Goal: Information Seeking & Learning: Learn about a topic

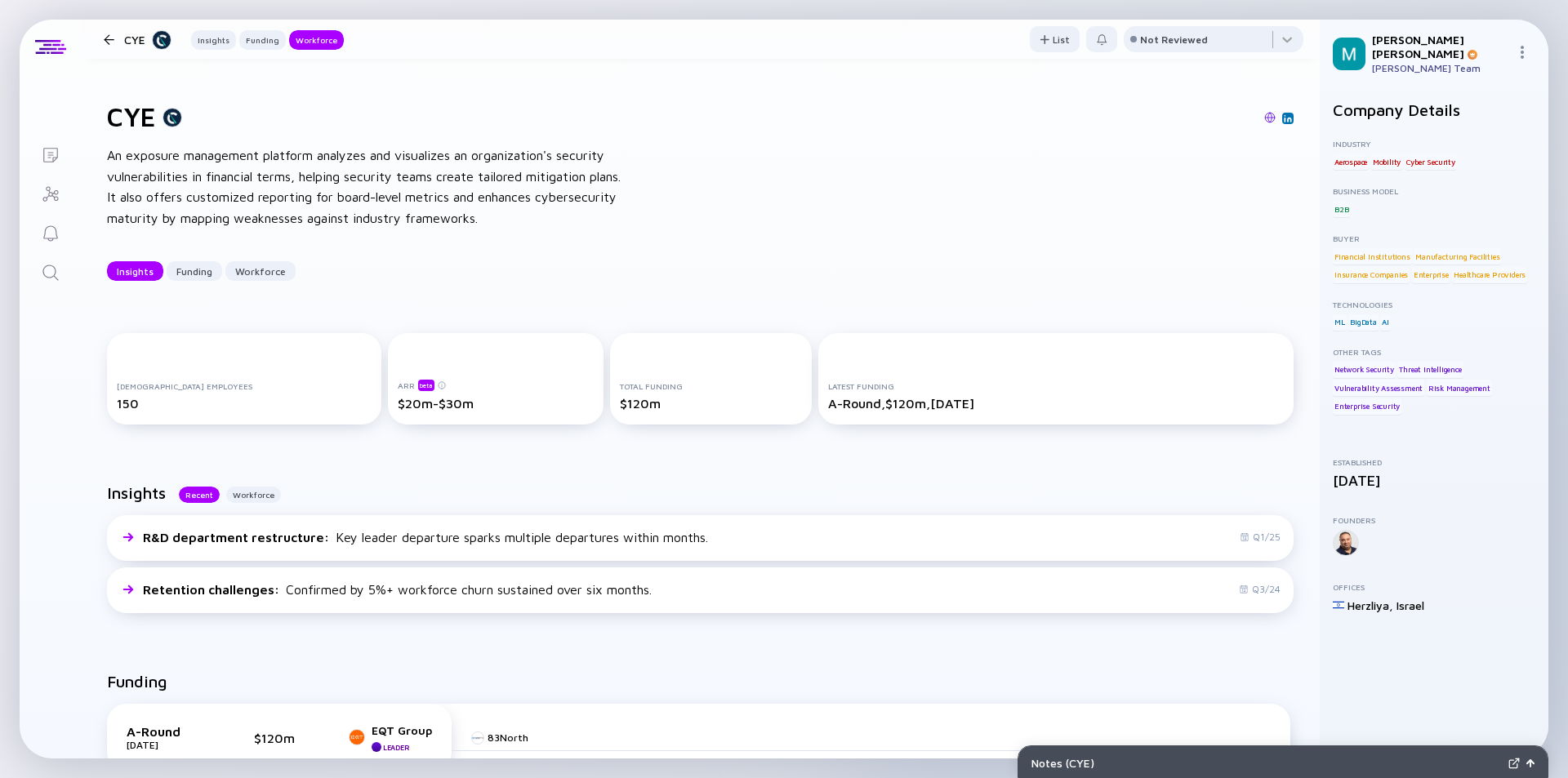
scroll to position [1997, 0]
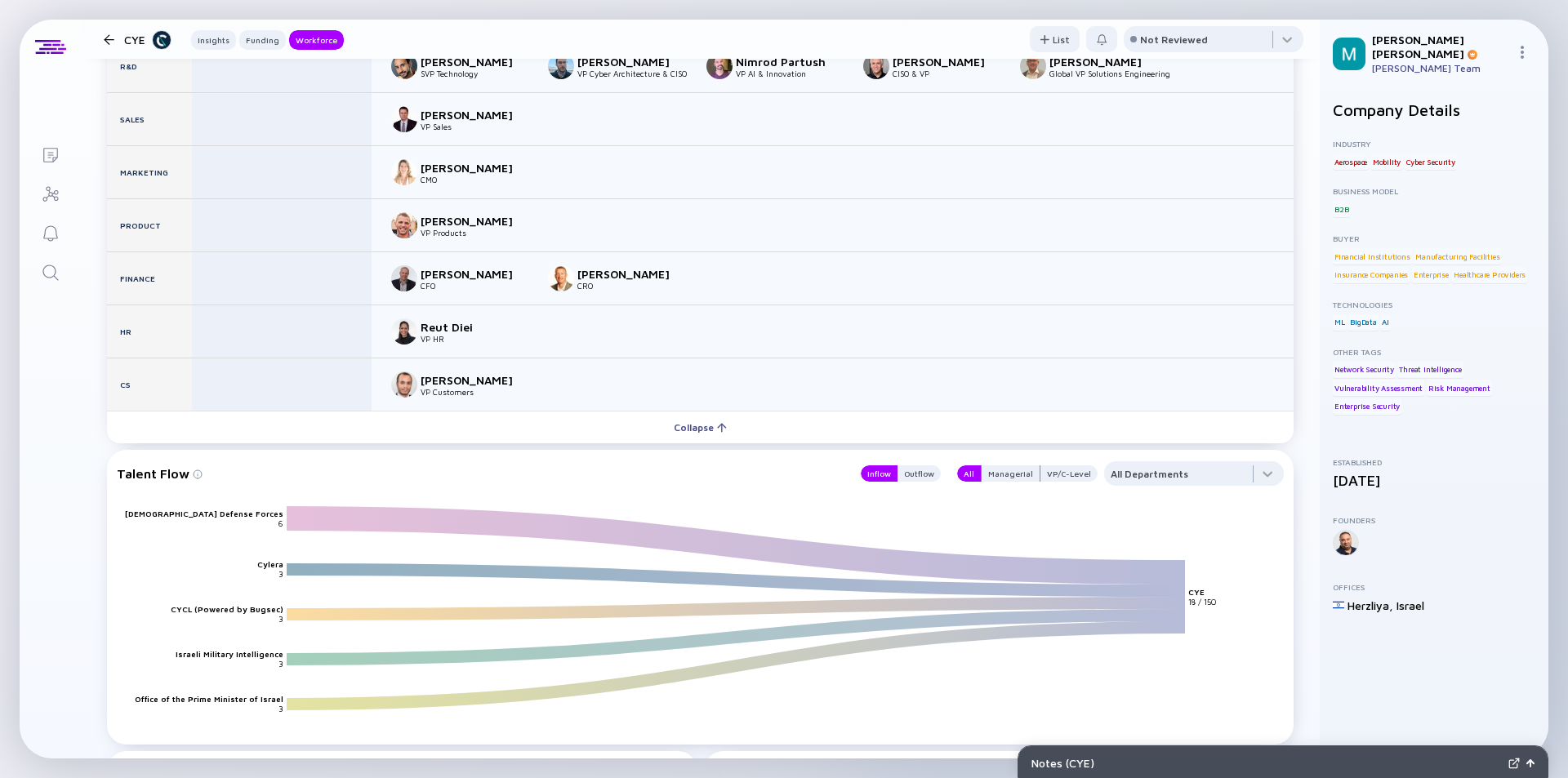
click at [111, 41] on div at bounding box center [109, 40] width 11 height 11
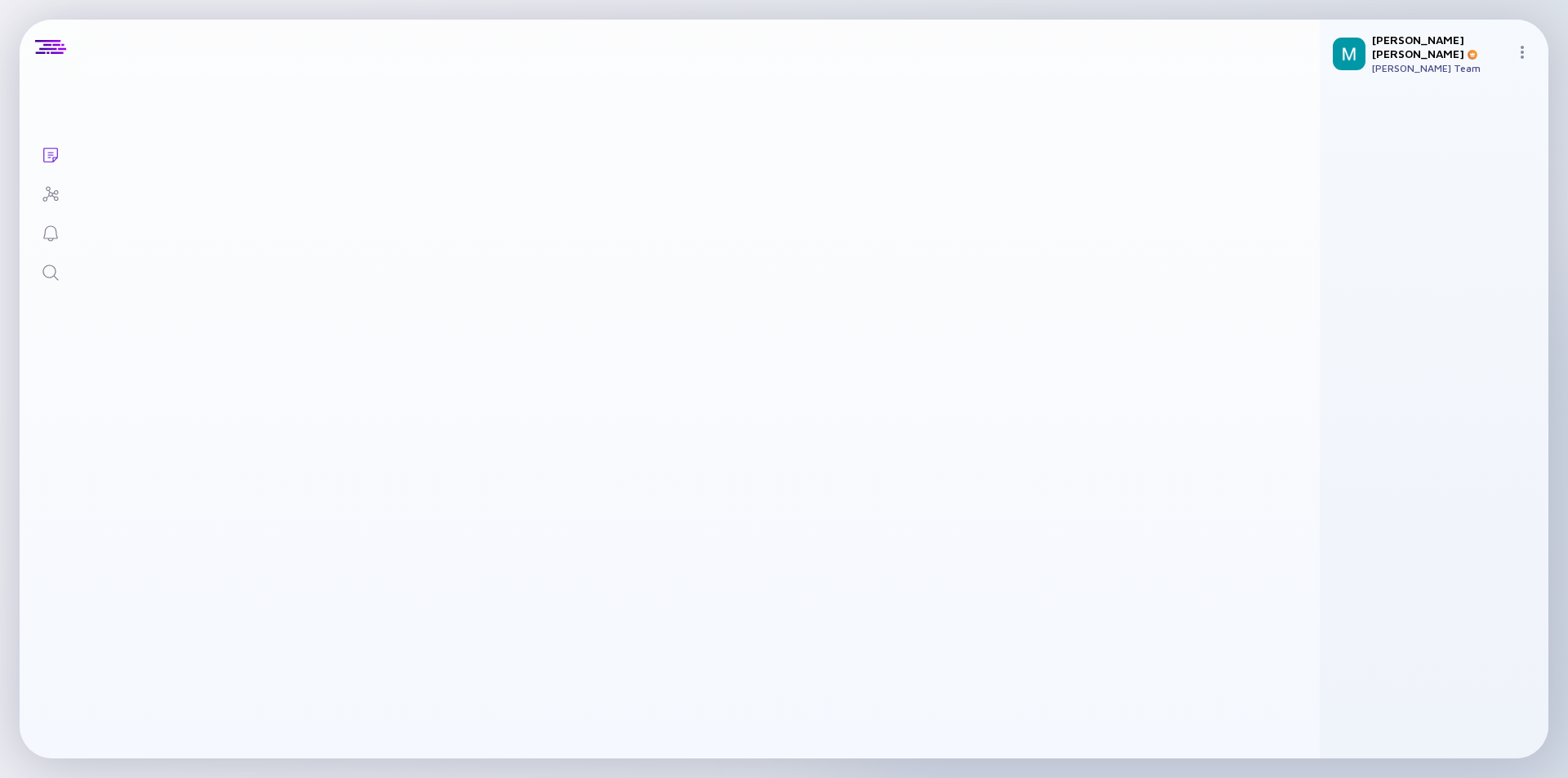
scroll to position [1129, 0]
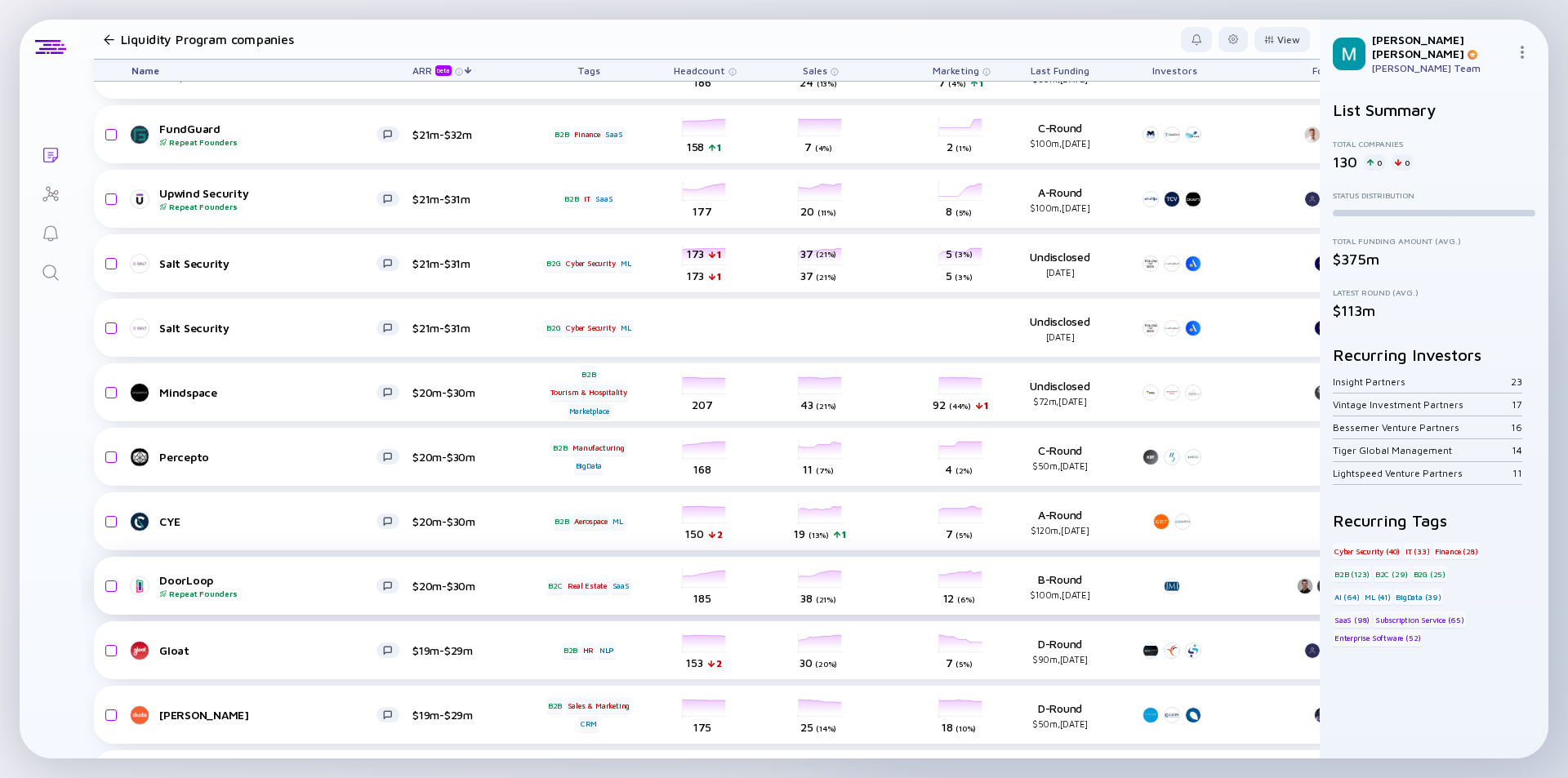
click at [315, 580] on div "DoorLoop Repeat Founders" at bounding box center [267, 586] width 217 height 26
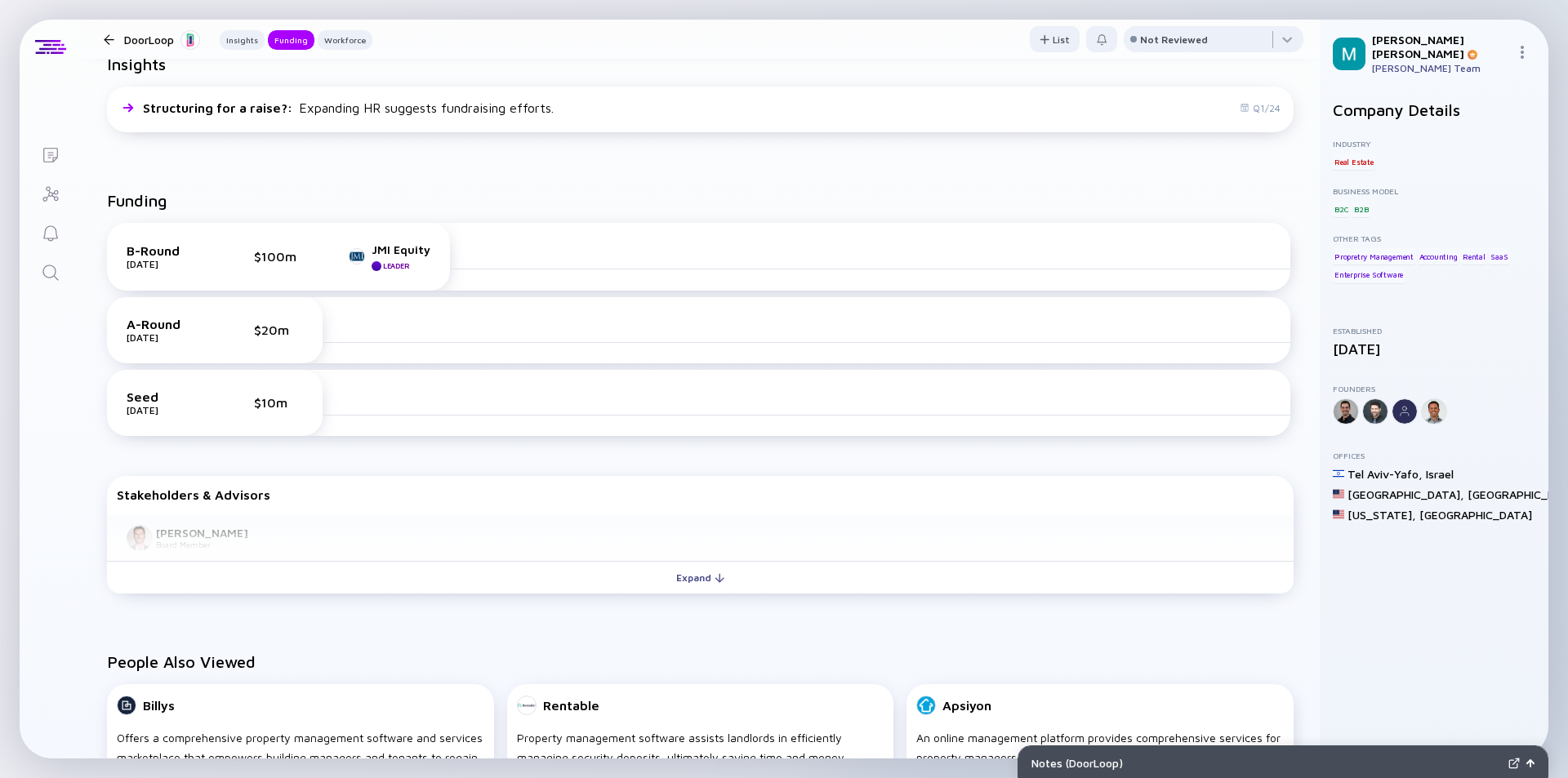
scroll to position [490, 0]
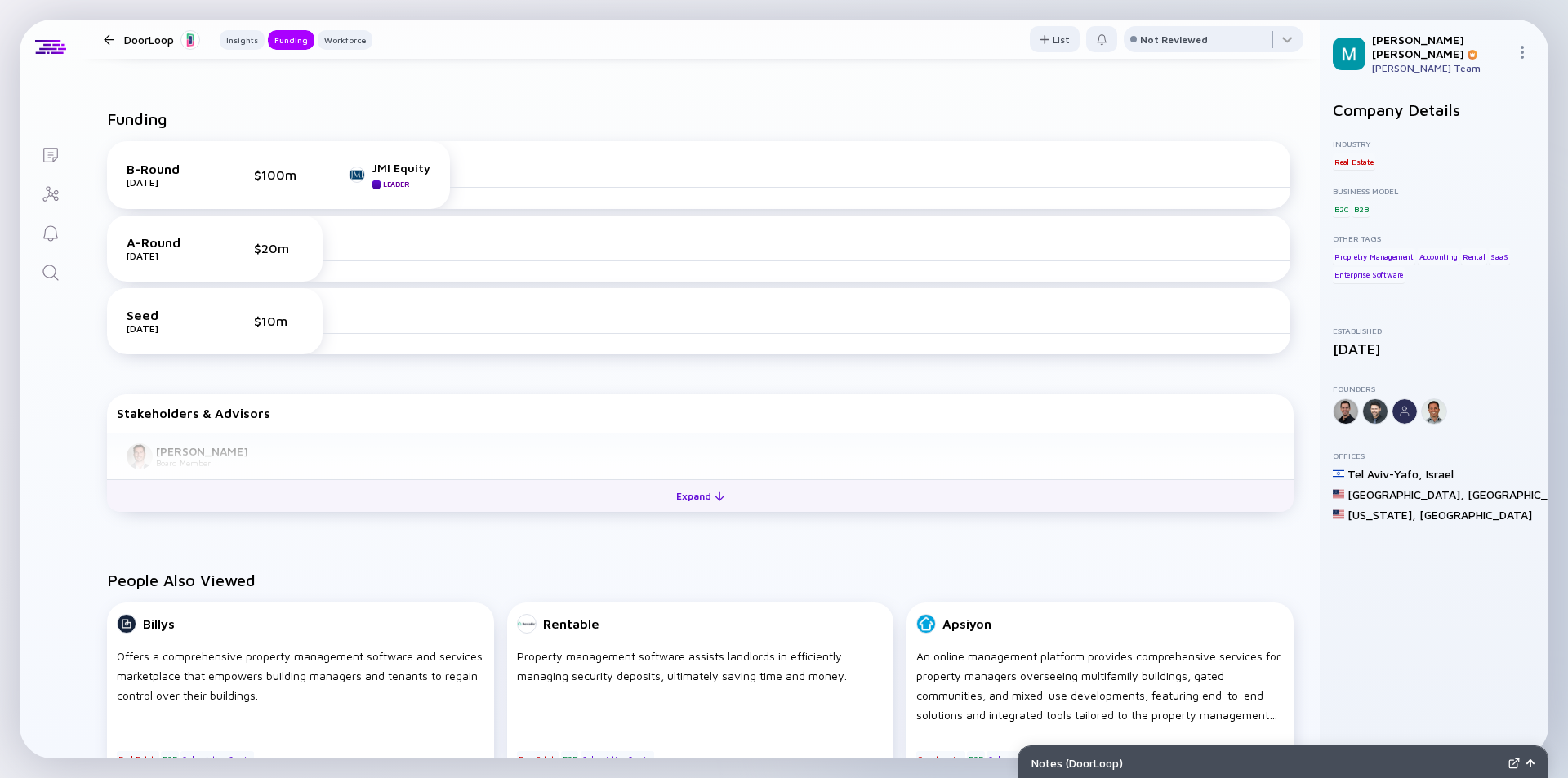
click at [688, 500] on div "Expand" at bounding box center [700, 496] width 68 height 26
click at [684, 500] on div "Collapse" at bounding box center [700, 496] width 73 height 26
click at [684, 500] on div "Expand" at bounding box center [700, 496] width 68 height 26
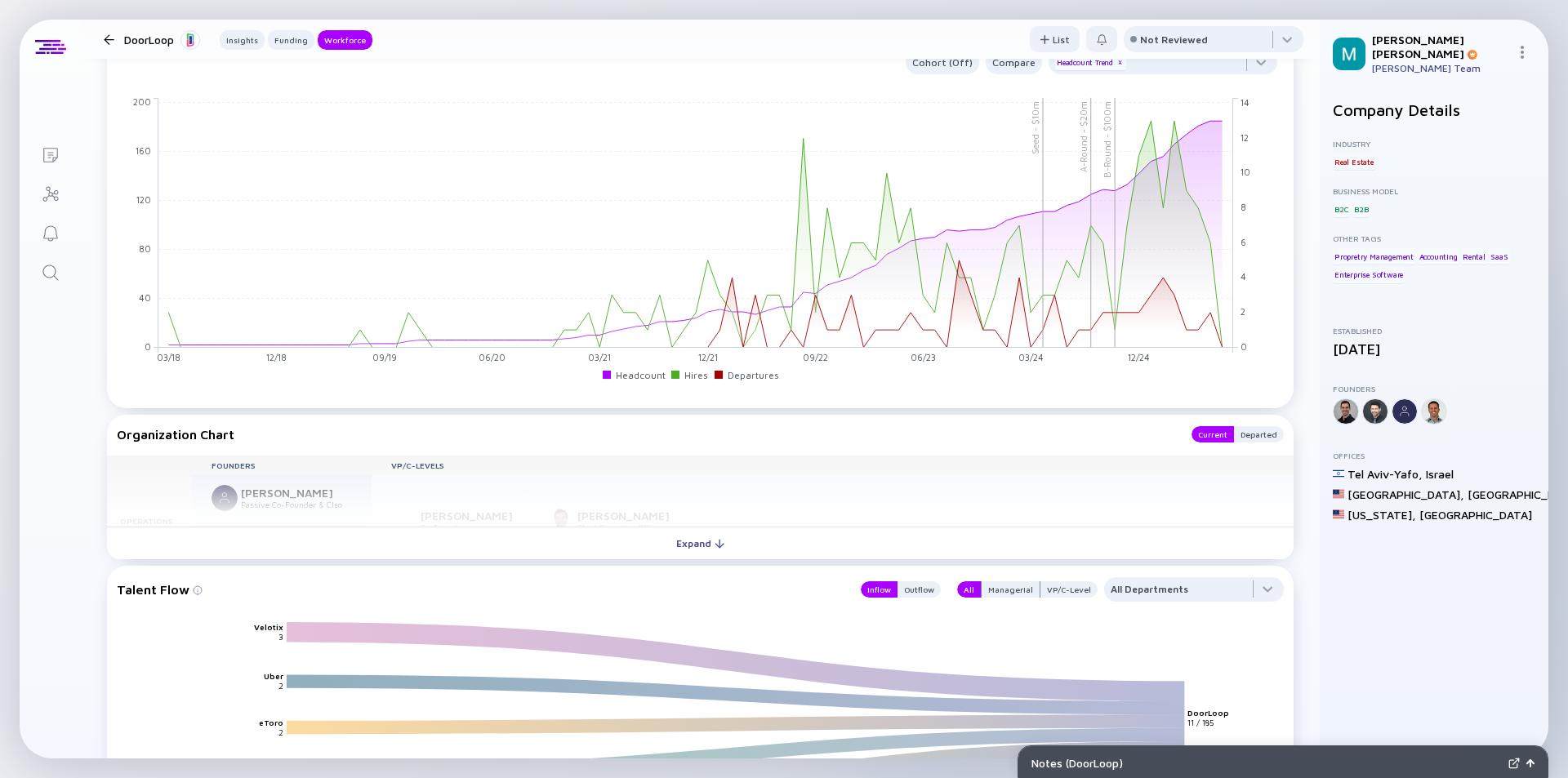
scroll to position [1470, 0]
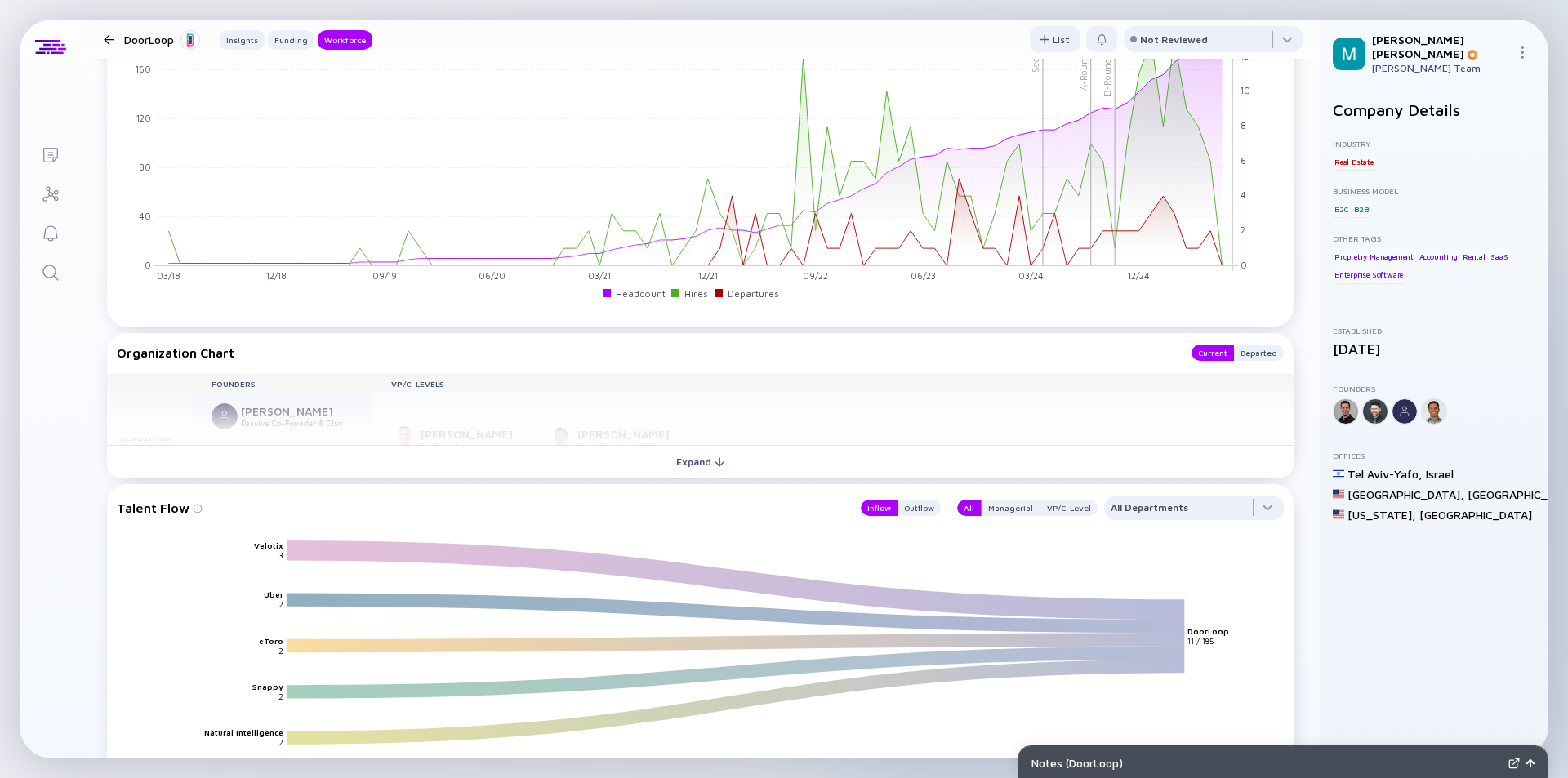
click at [690, 467] on div "Expand" at bounding box center [700, 461] width 68 height 26
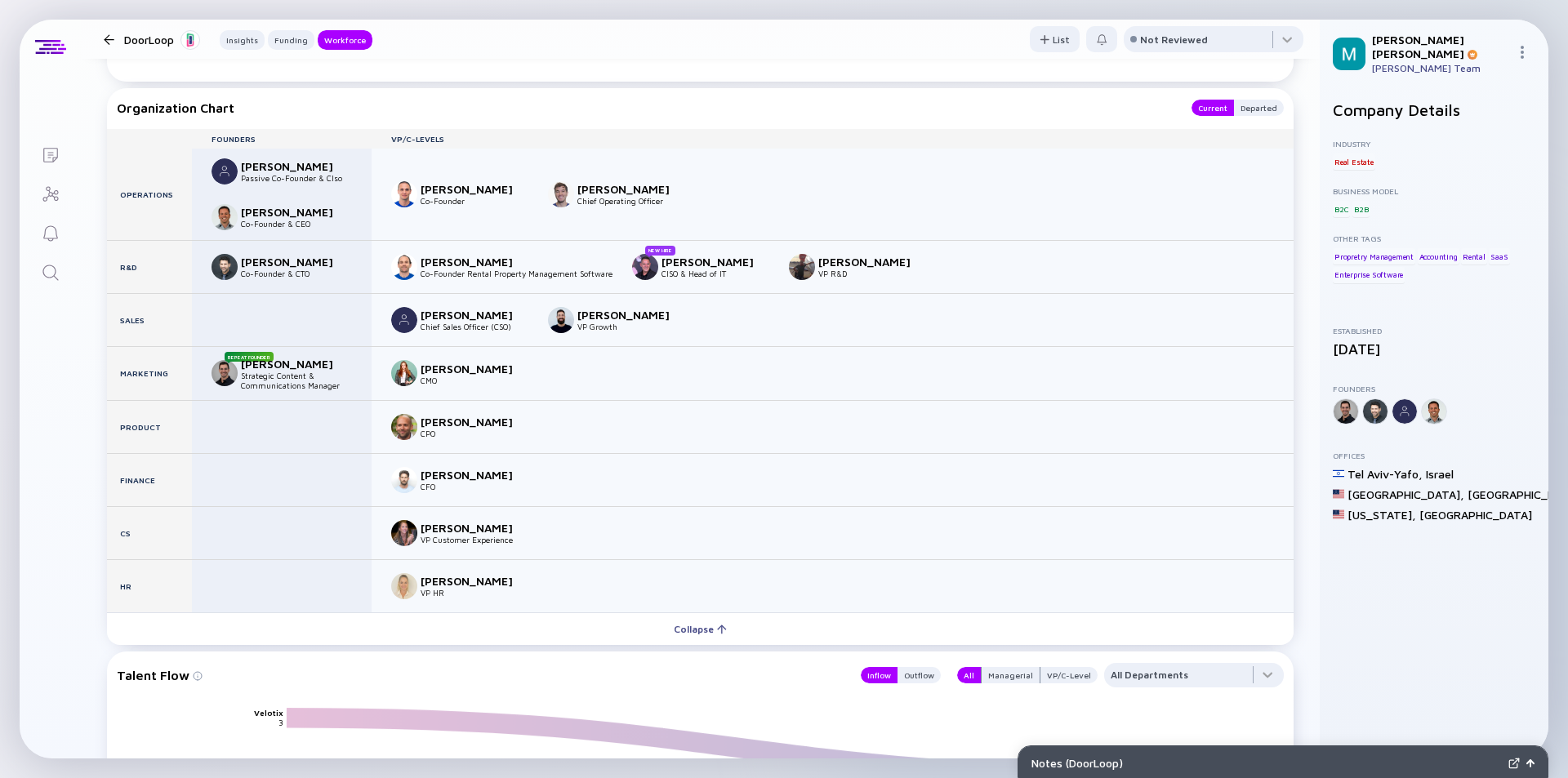
scroll to position [1552, 0]
